Goal: Check status: Check status

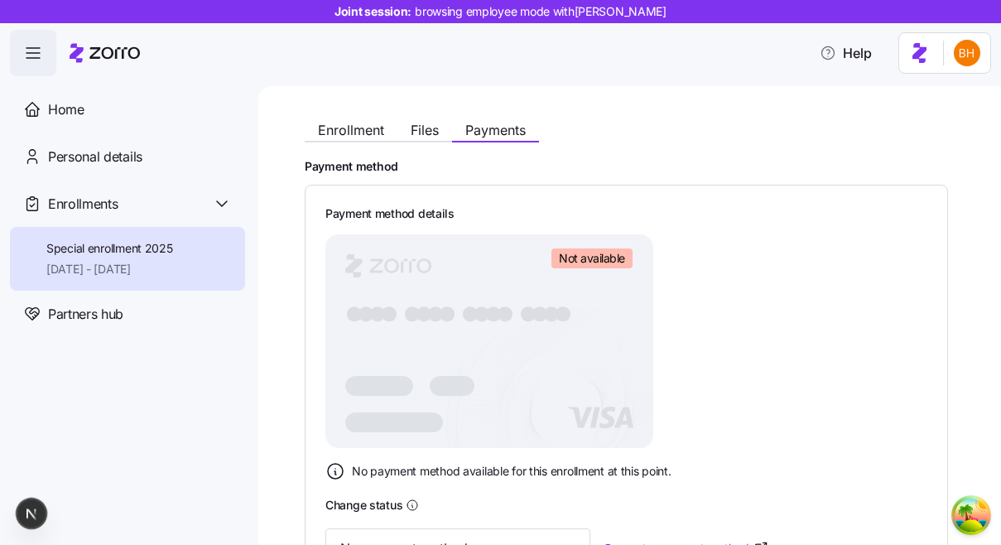
click at [333, 130] on span "Enrollment" at bounding box center [351, 129] width 66 height 13
